Goal: Task Accomplishment & Management: Manage account settings

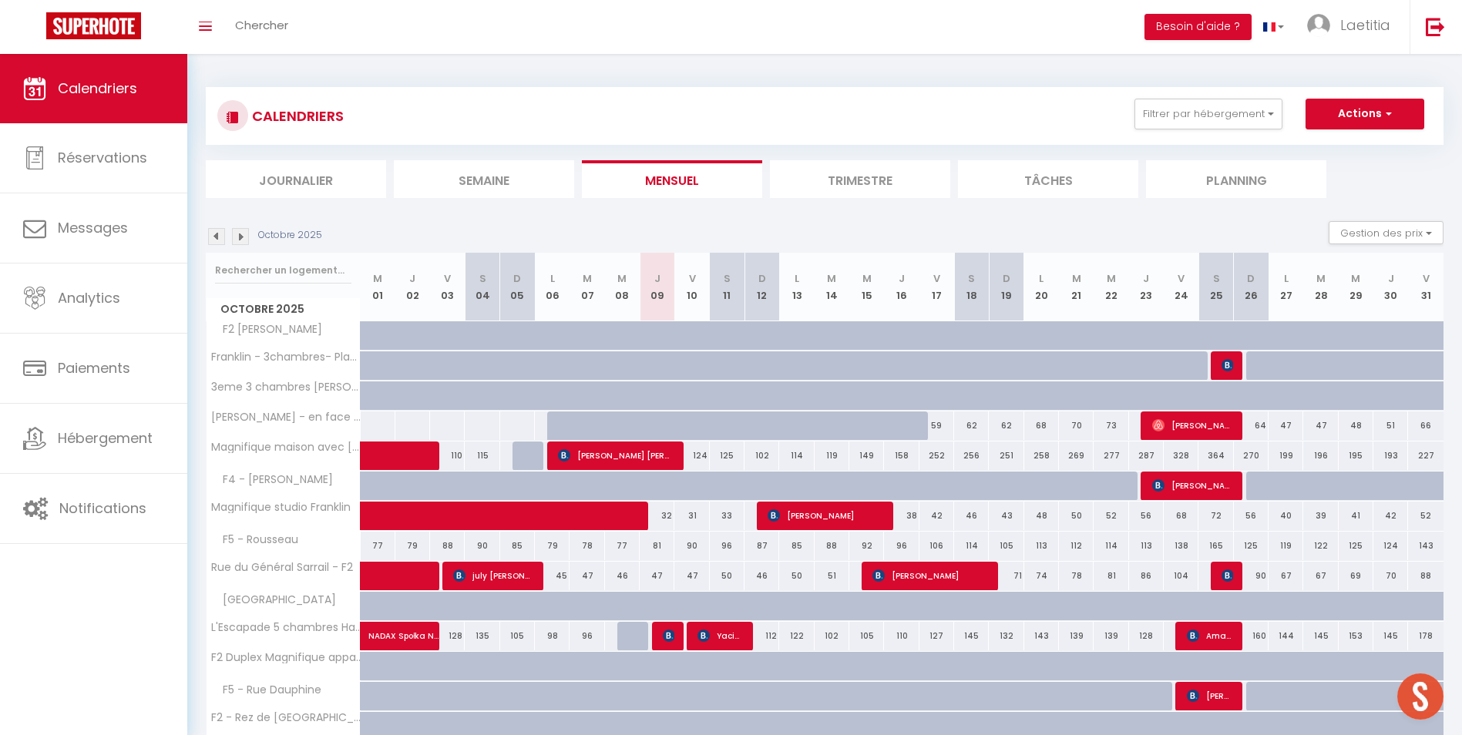
click at [220, 239] on img at bounding box center [216, 236] width 17 height 17
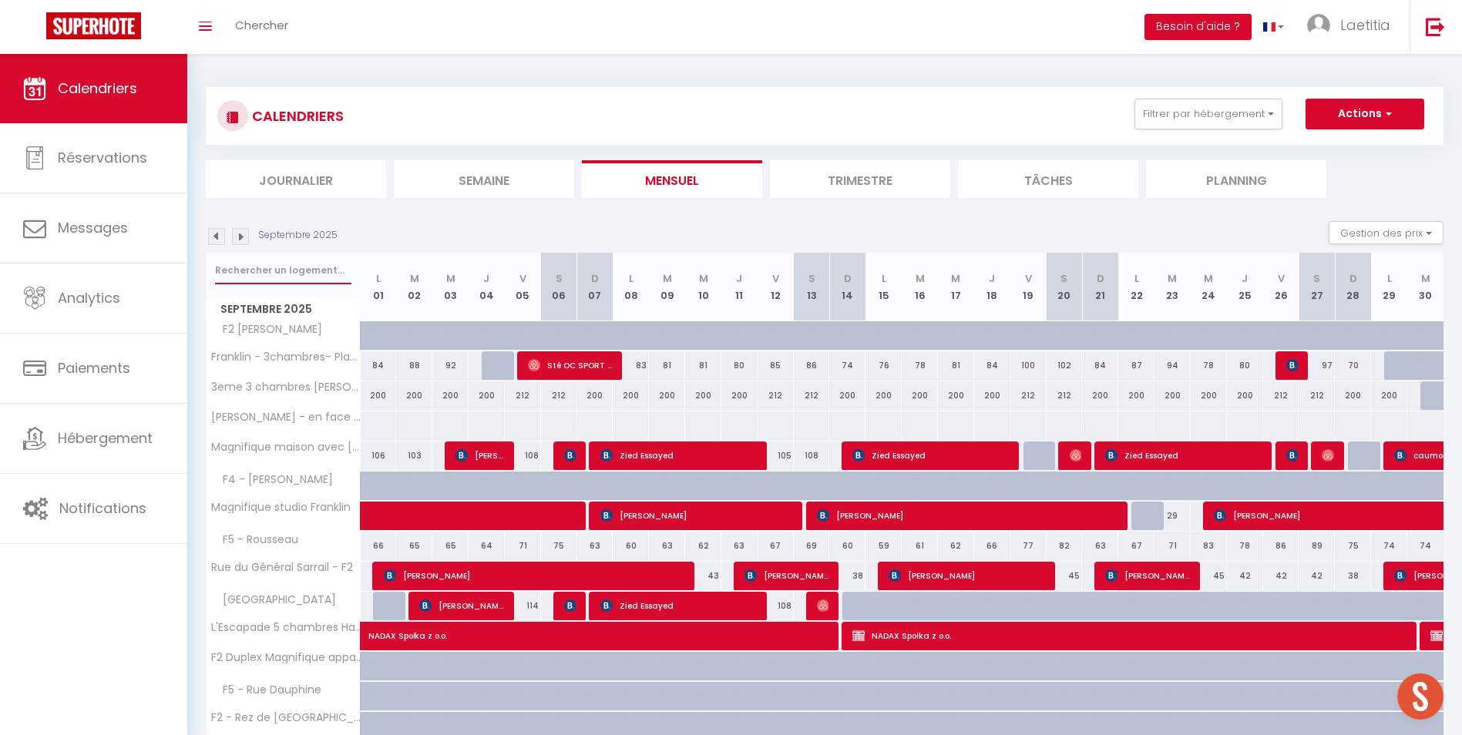
click at [299, 271] on input "text" at bounding box center [283, 271] width 136 height 28
click at [216, 239] on img at bounding box center [216, 236] width 17 height 17
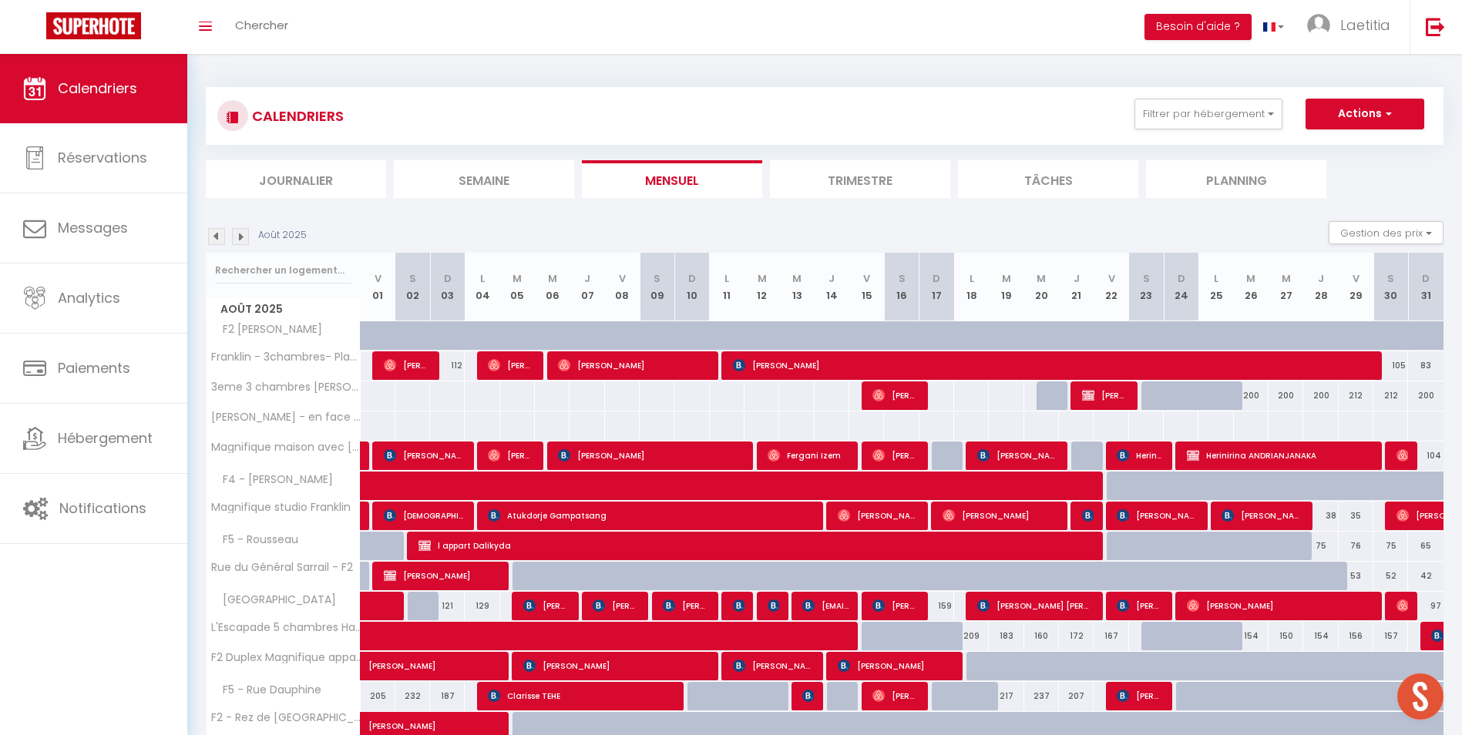
click at [216, 239] on img at bounding box center [216, 236] width 17 height 17
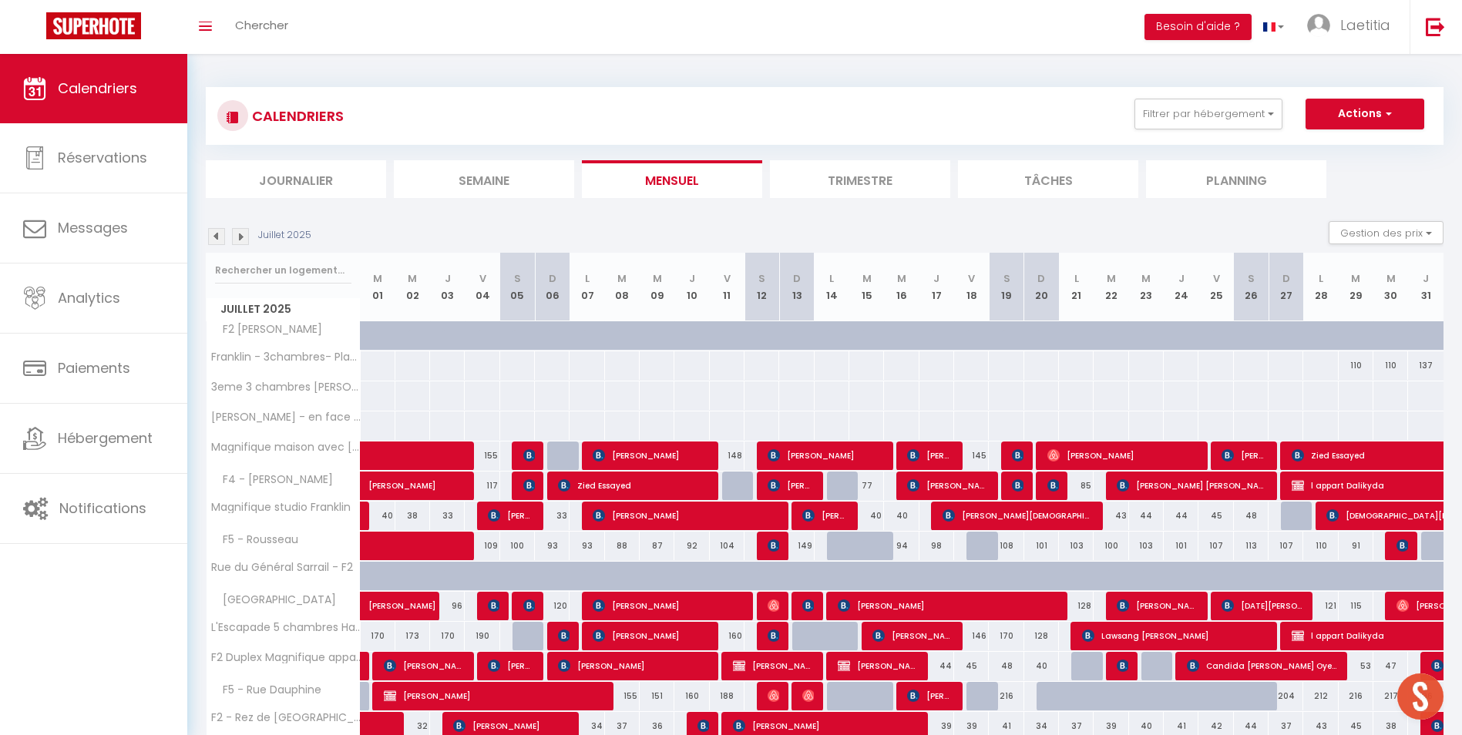
click at [216, 239] on img at bounding box center [216, 236] width 17 height 17
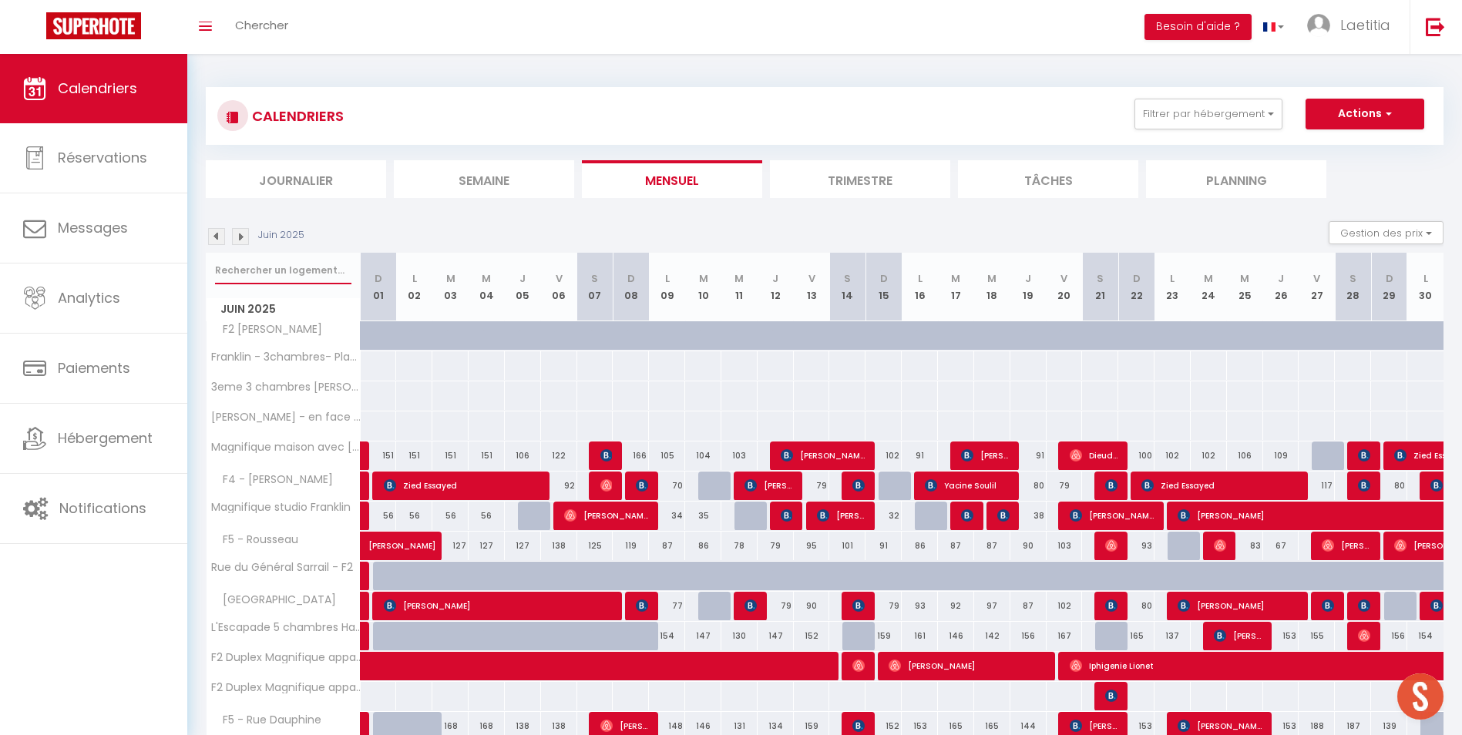
click at [257, 267] on input "text" at bounding box center [283, 271] width 136 height 28
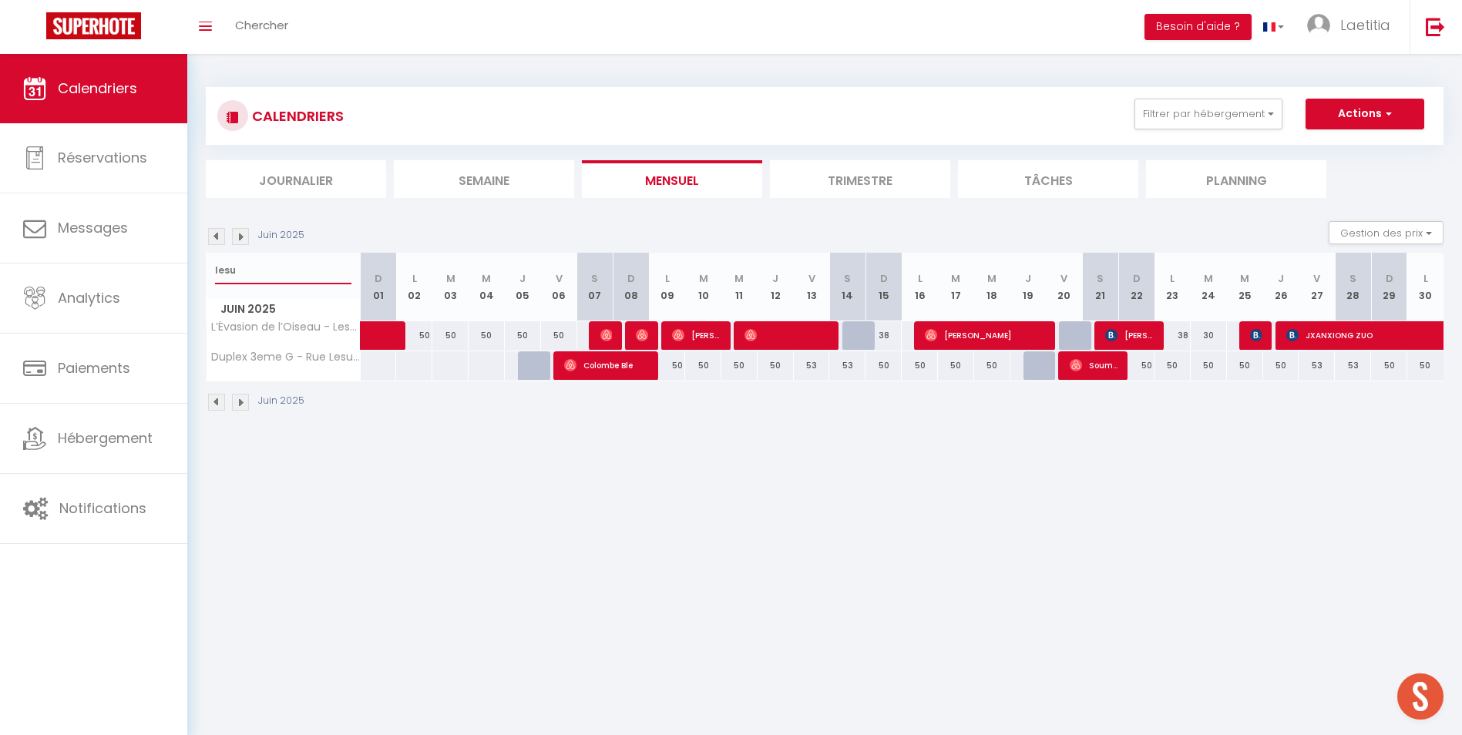
type input "lesu"
click at [240, 234] on img at bounding box center [240, 236] width 17 height 17
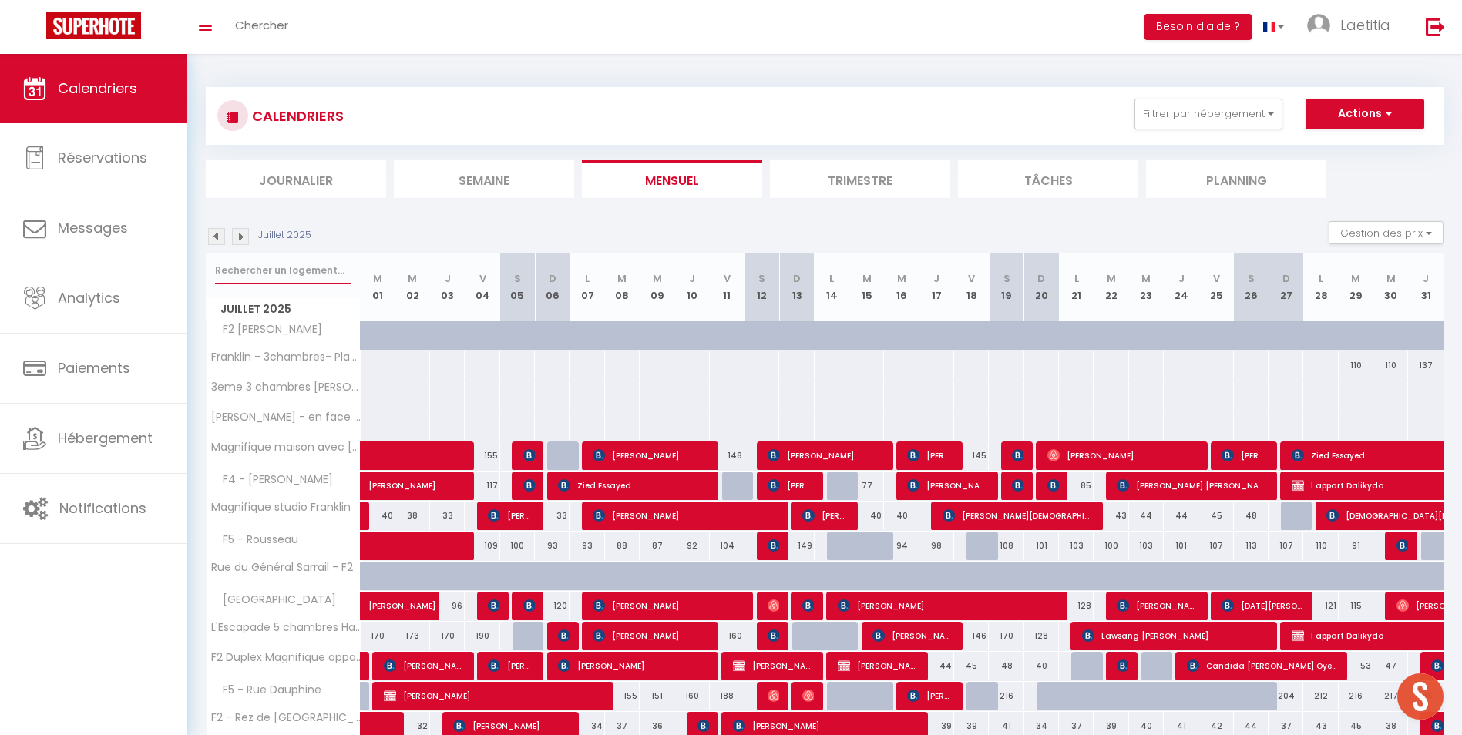
click at [247, 263] on input "text" at bounding box center [283, 271] width 136 height 28
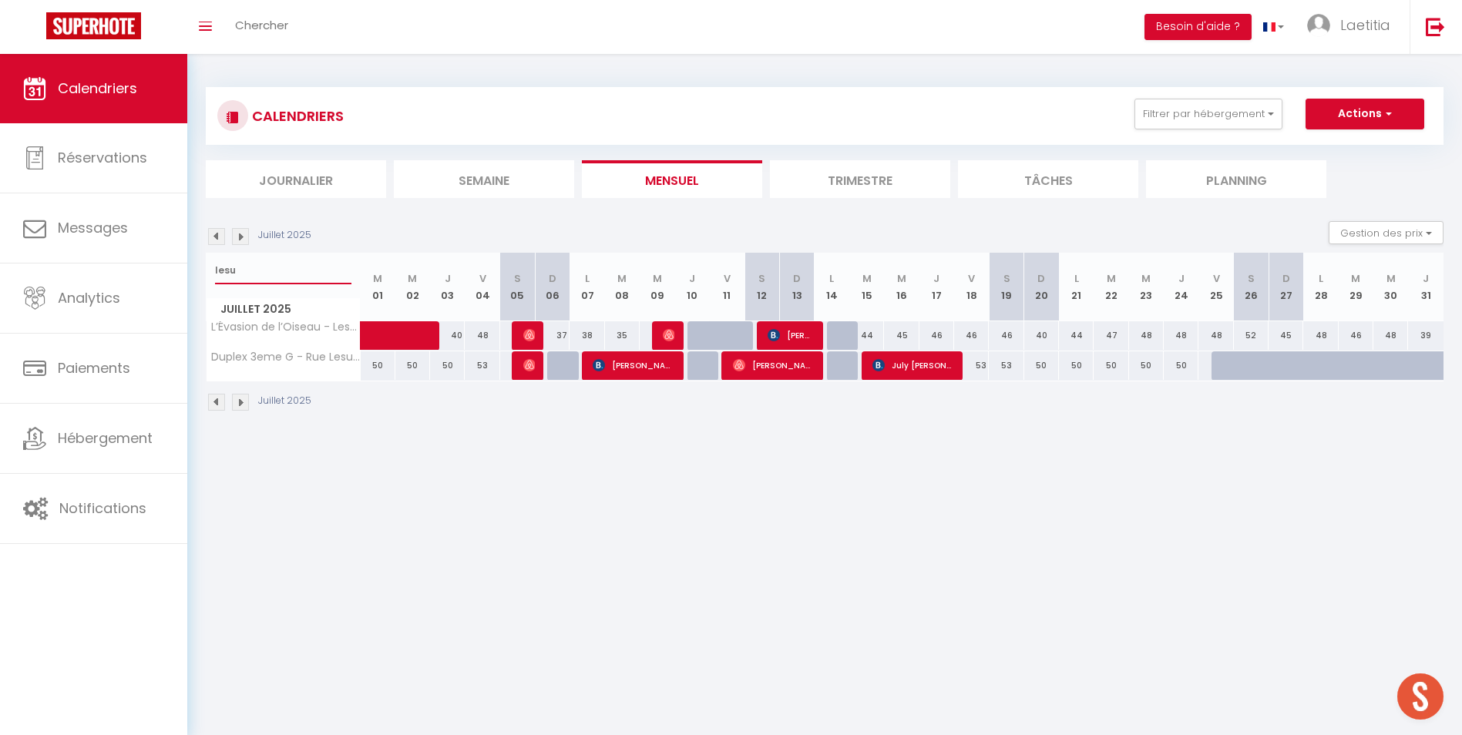
type input "lesu"
click at [521, 368] on div at bounding box center [529, 365] width 35 height 29
click at [523, 367] on img at bounding box center [529, 365] width 12 height 12
select select "OK"
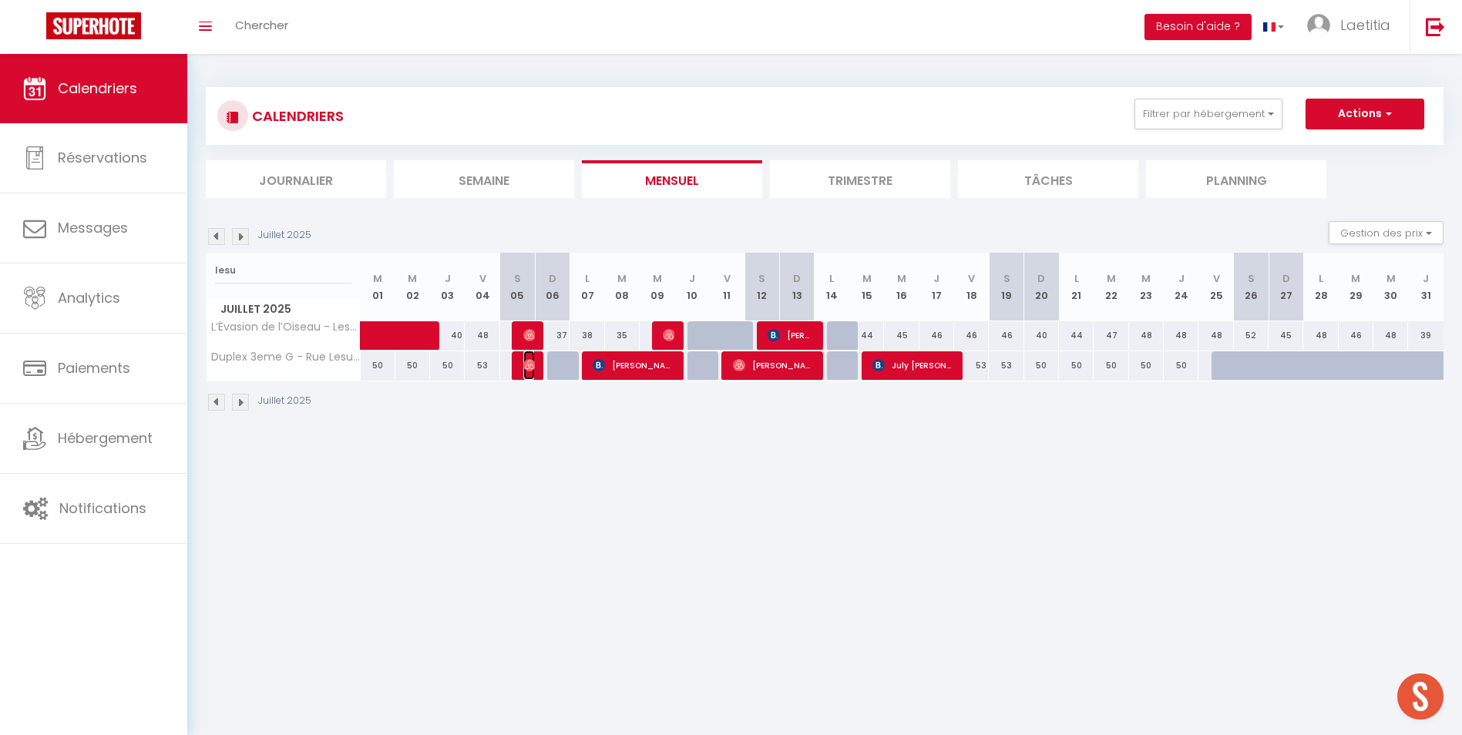
select select "0"
select select "1"
select select
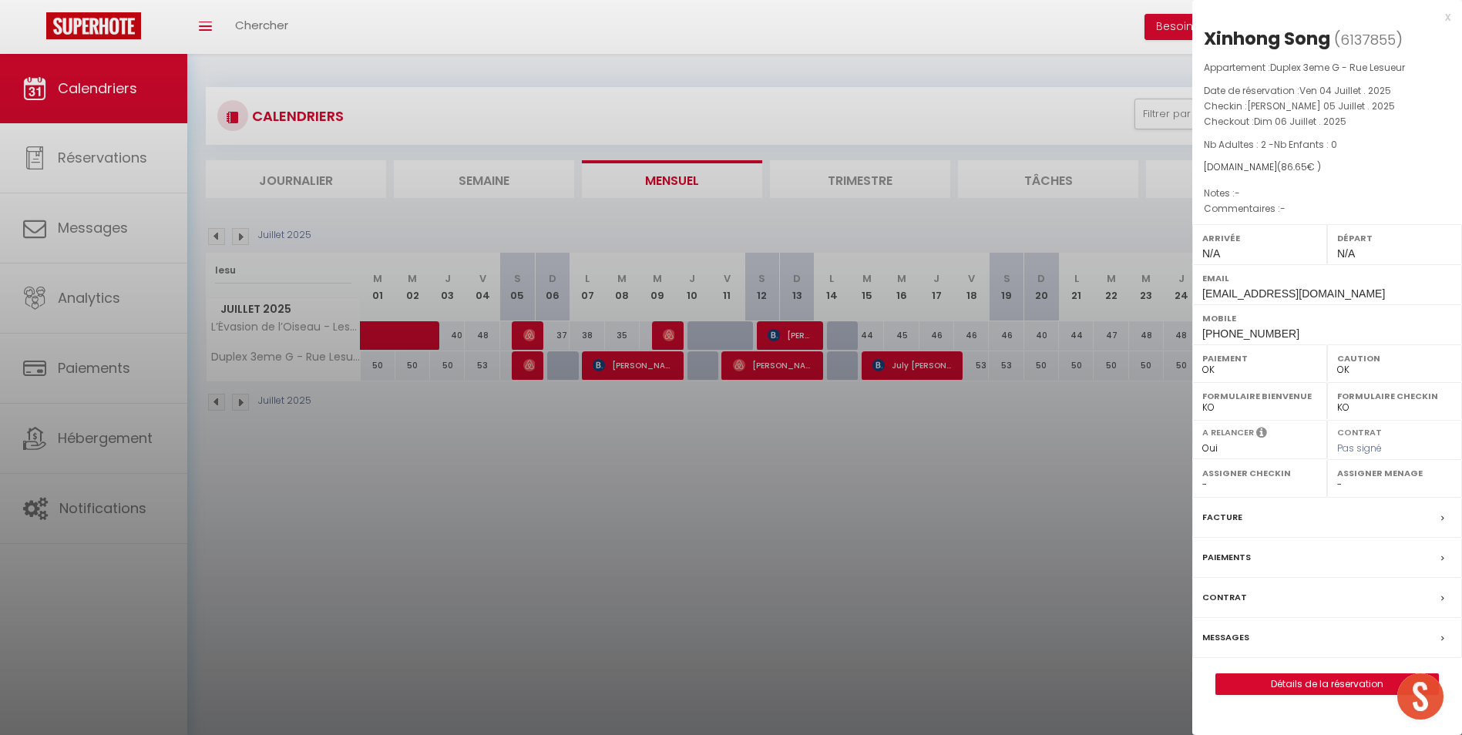
click at [885, 480] on div at bounding box center [731, 367] width 1462 height 735
